Goal: Information Seeking & Learning: Learn about a topic

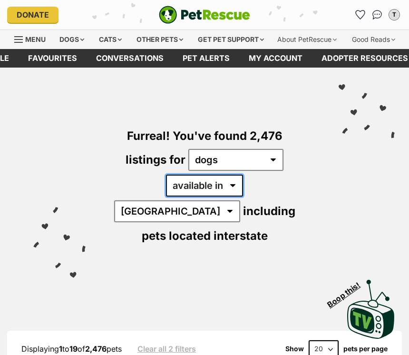
click at [201, 196] on select "available in located in" at bounding box center [204, 185] width 77 height 22
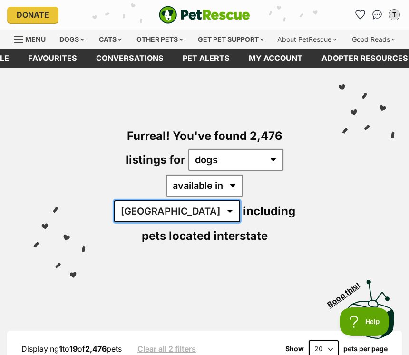
click at [240, 208] on select "Australia ACT NSW NT QLD SA TAS VIC WA" at bounding box center [177, 211] width 126 height 22
select select "WA"
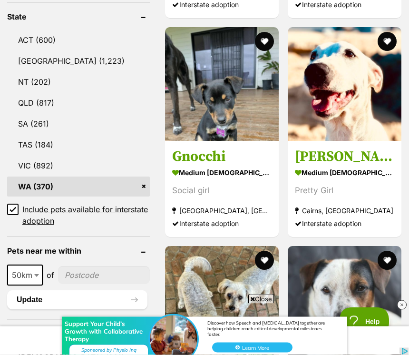
scroll to position [555, 0]
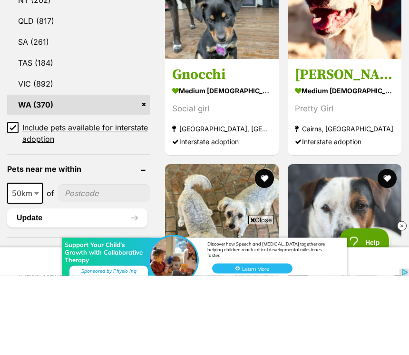
click at [113, 281] on input"] "postcode" at bounding box center [104, 272] width 92 height 18
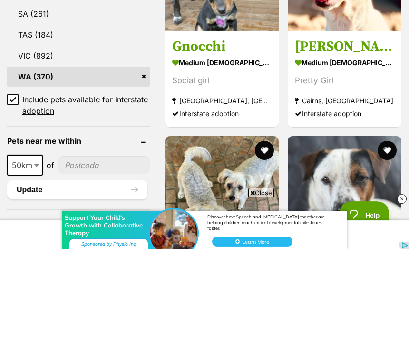
scroll to position [0, 0]
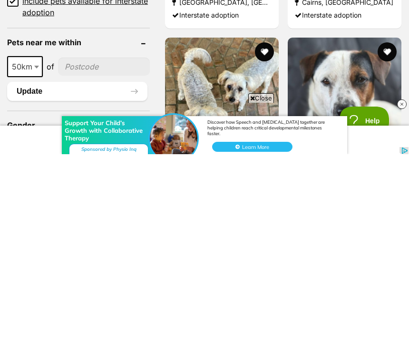
click at [34, 257] on span at bounding box center [38, 267] width 10 height 21
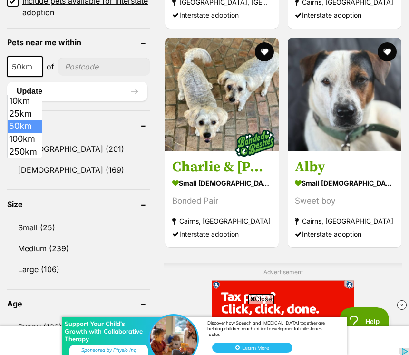
click at [28, 157] on link "Male (201)" at bounding box center [78, 149] width 143 height 20
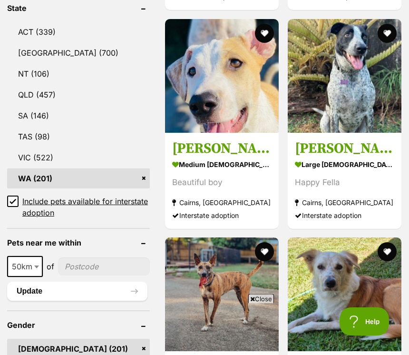
scroll to position [582, 0]
click at [93, 257] on input"] "postcode" at bounding box center [104, 266] width 92 height 18
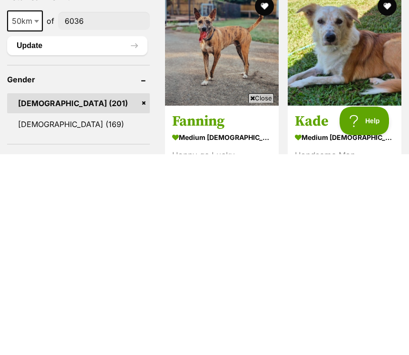
scroll to position [628, 0]
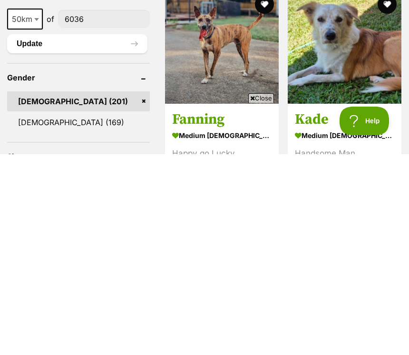
type input"] "6036"
click at [29, 313] on link "[DEMOGRAPHIC_DATA] (169)" at bounding box center [78, 323] width 143 height 20
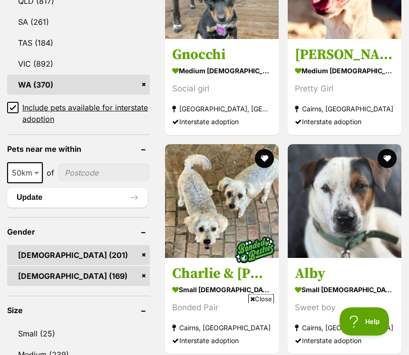
scroll to position [700, 0]
click at [48, 167] on span "of" at bounding box center [51, 172] width 8 height 11
click at [52, 174] on div "10km 25km 50km 100km 250km 50km of" at bounding box center [78, 172] width 143 height 21
click at [40, 169] on span at bounding box center [38, 172] width 10 height 21
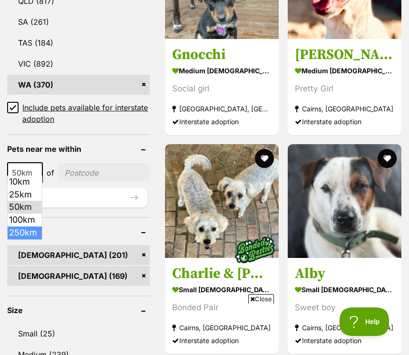
select select "250"
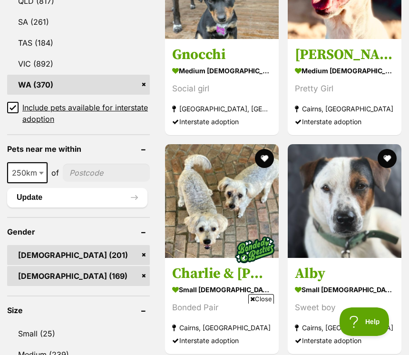
click at [94, 169] on input"] "postcode" at bounding box center [106, 173] width 87 height 18
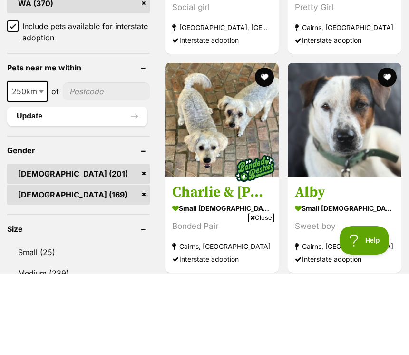
scroll to position [0, 0]
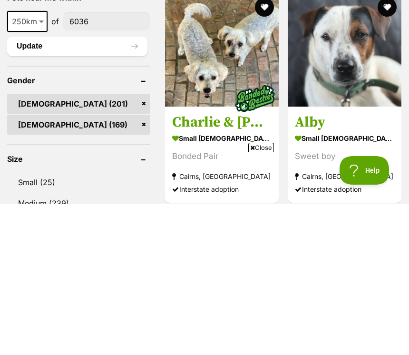
type input"] "6036"
click at [130, 245] on link "Male (201)" at bounding box center [78, 255] width 143 height 20
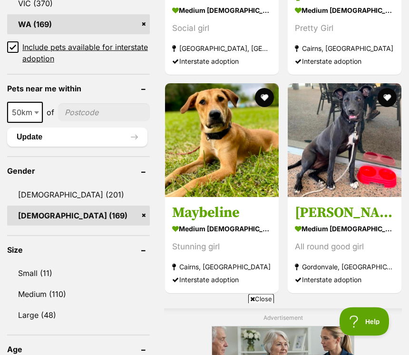
scroll to position [737, 0]
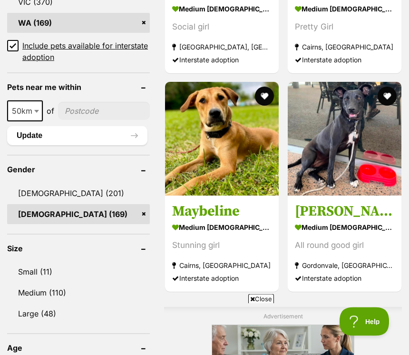
click at [46, 268] on link "Small (11)" at bounding box center [78, 272] width 143 height 20
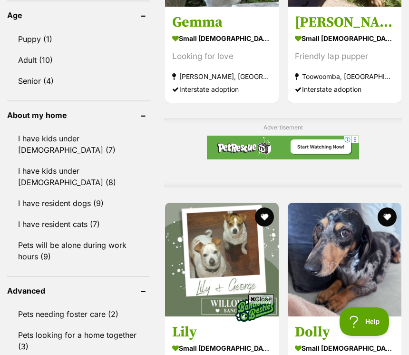
scroll to position [1027, 0]
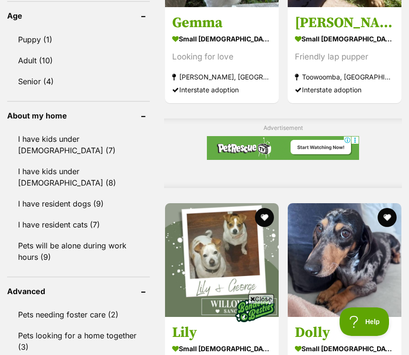
click at [38, 91] on link "Senior (4)" at bounding box center [78, 81] width 143 height 20
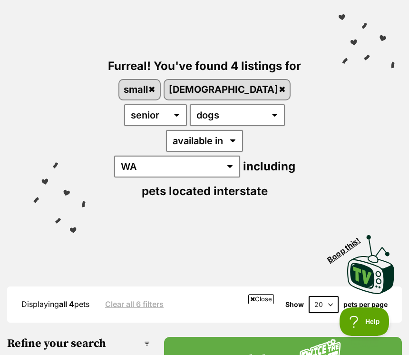
scroll to position [69, 0]
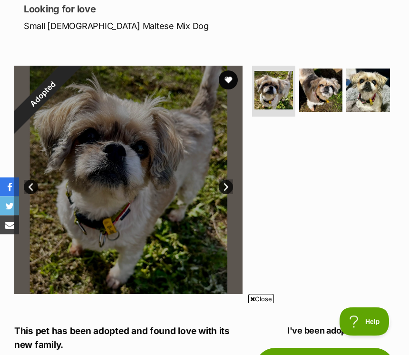
scroll to position [94, 0]
